Goal: Transaction & Acquisition: Purchase product/service

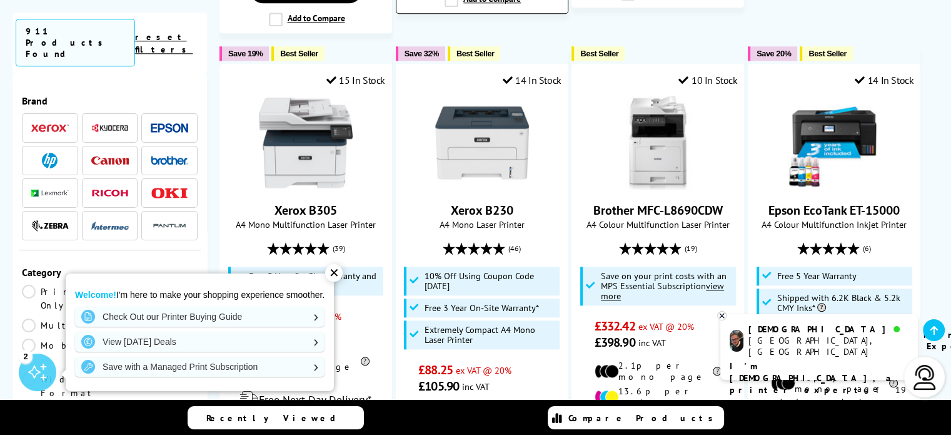
scroll to position [1376, 0]
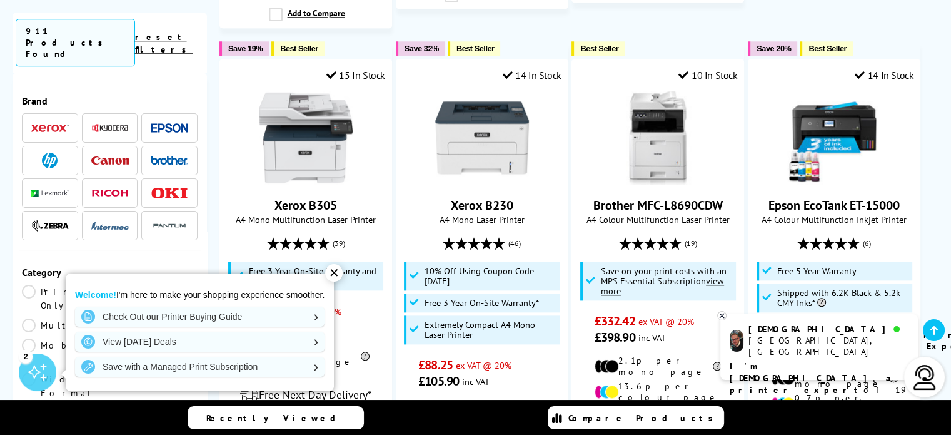
click at [98, 120] on span at bounding box center [110, 128] width 38 height 16
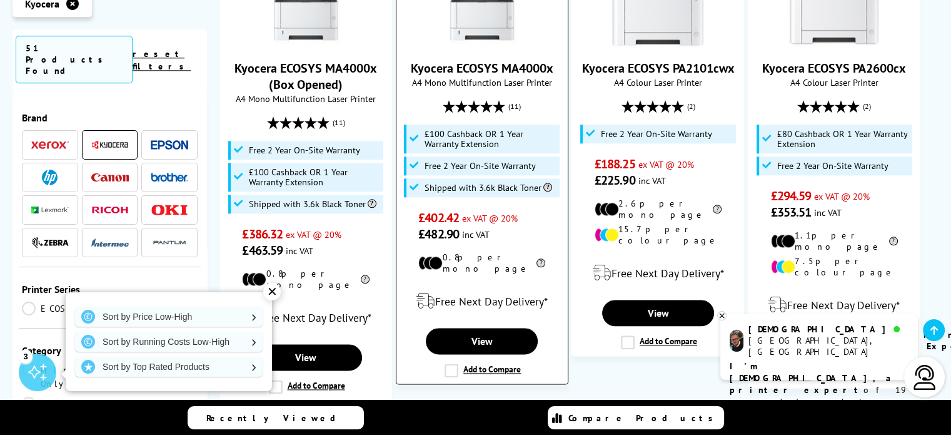
scroll to position [1376, 0]
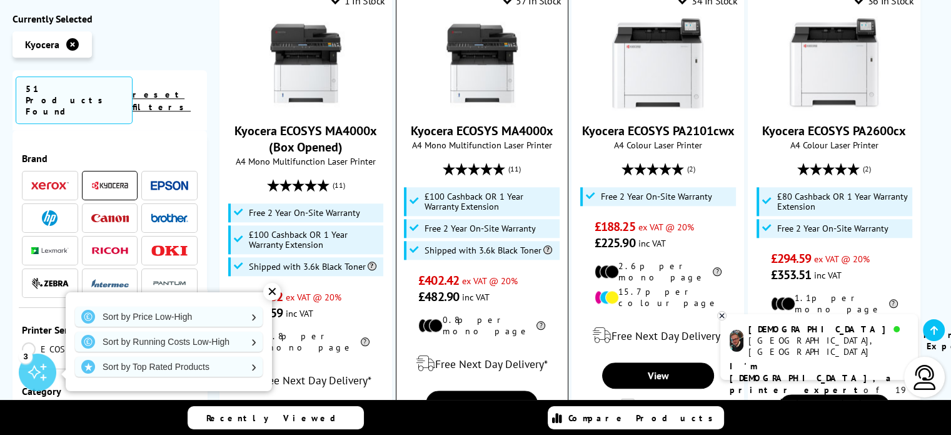
click at [493, 35] on img at bounding box center [482, 63] width 94 height 94
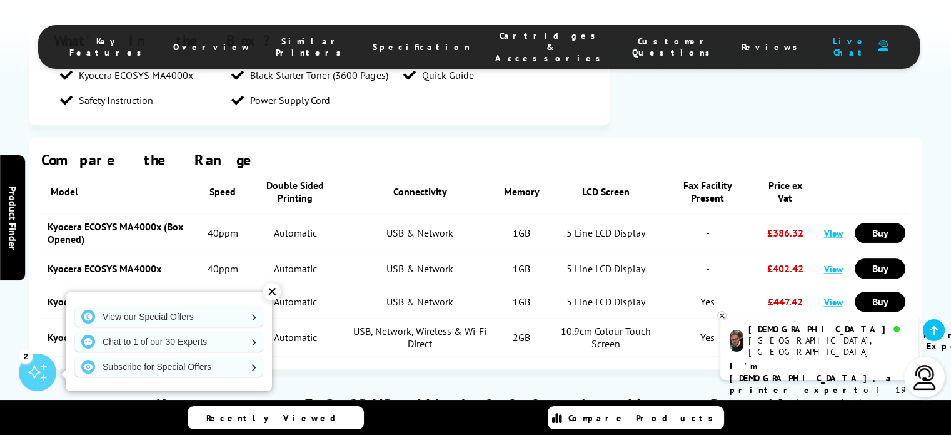
scroll to position [1501, 0]
